Goal: Answer question/provide support: Share knowledge or assist other users

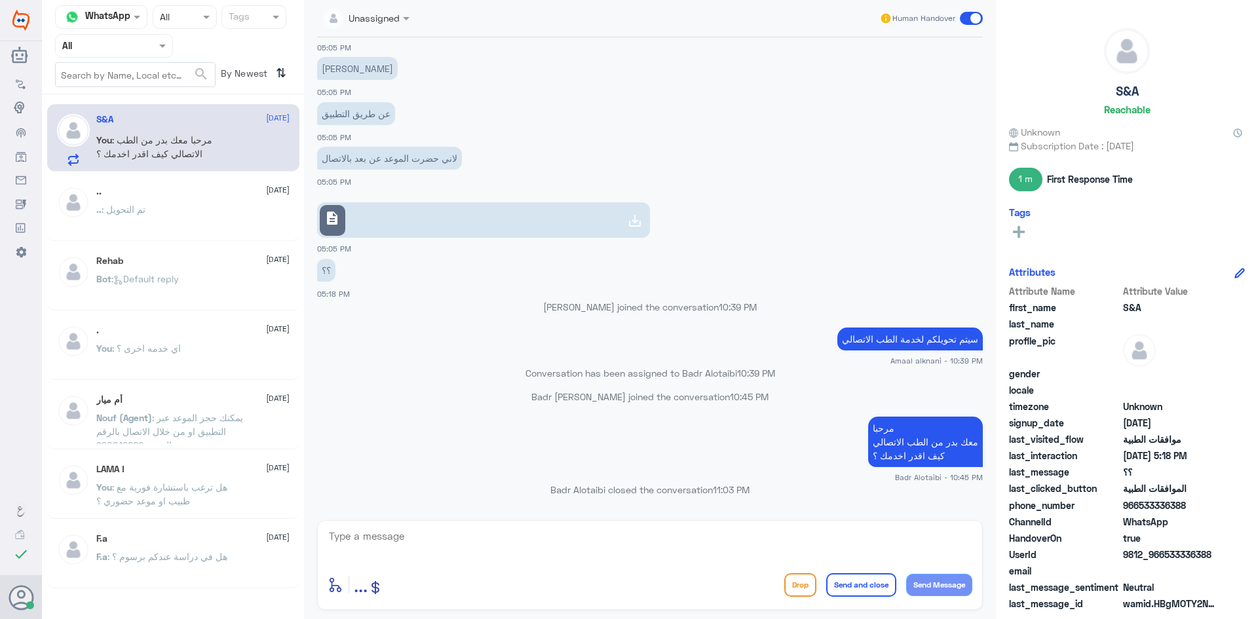
click at [971, 16] on span at bounding box center [971, 18] width 23 height 13
click at [0, 0] on input "checkbox" at bounding box center [0, 0] width 0 height 0
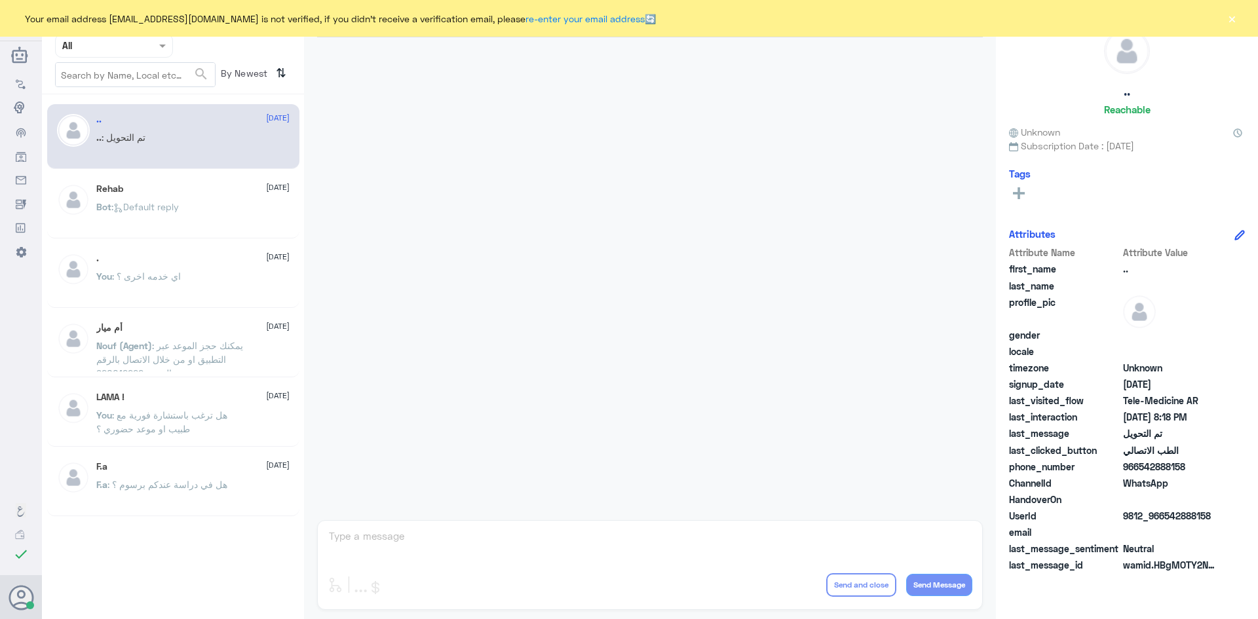
click at [1237, 20] on button "×" at bounding box center [1231, 18] width 13 height 13
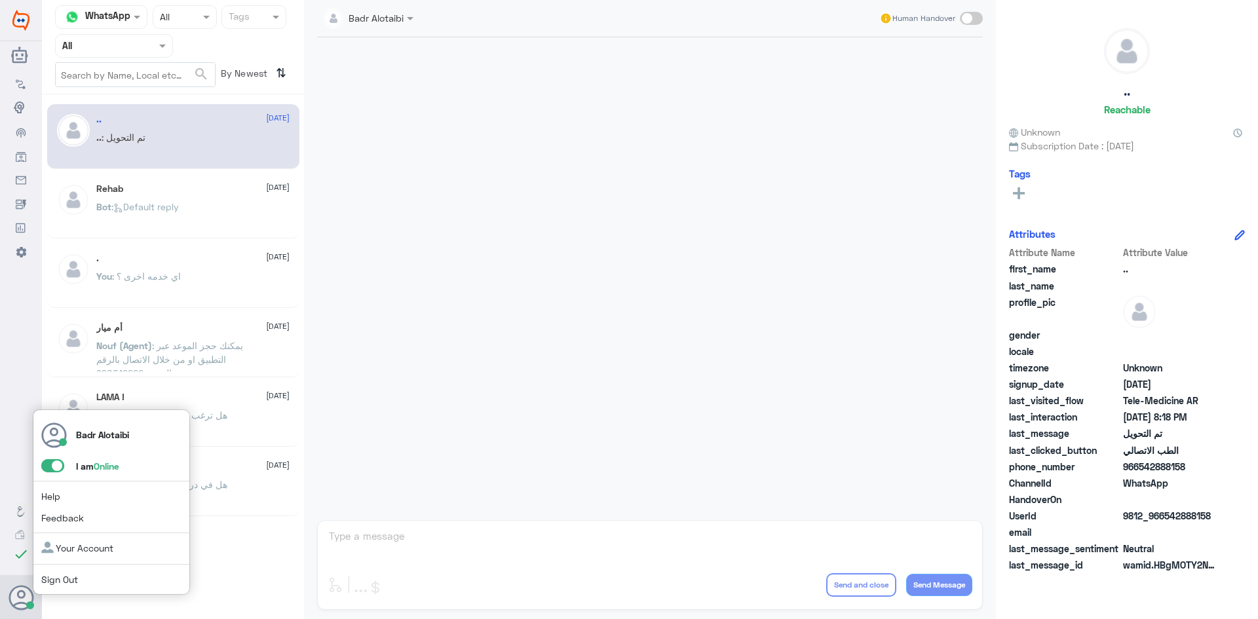
click at [54, 460] on span at bounding box center [52, 465] width 23 height 13
click at [0, 0] on input "checkbox" at bounding box center [0, 0] width 0 height 0
